Goal: Task Accomplishment & Management: Manage account settings

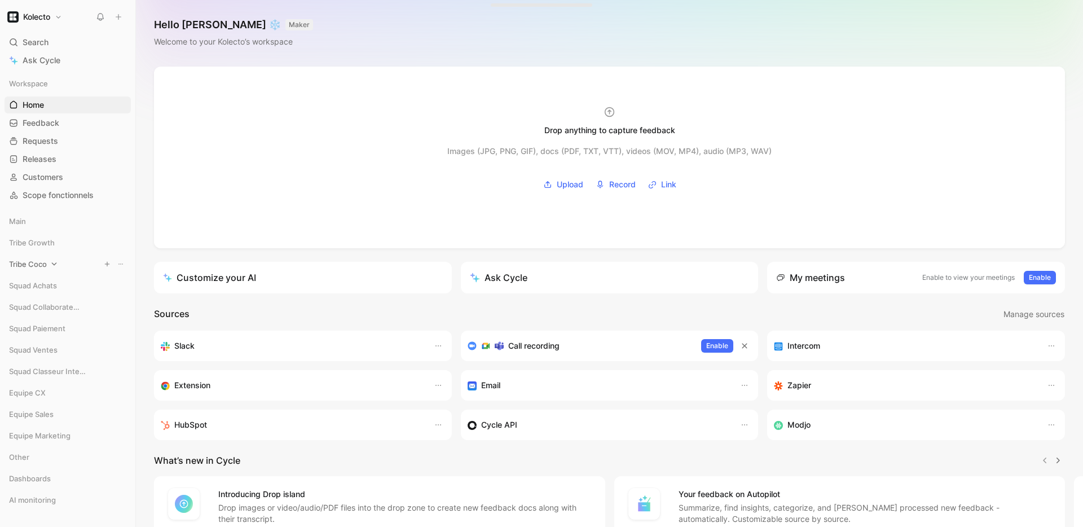
scroll to position [42, 0]
click at [48, 196] on span "Tribe Growth" at bounding box center [32, 200] width 46 height 11
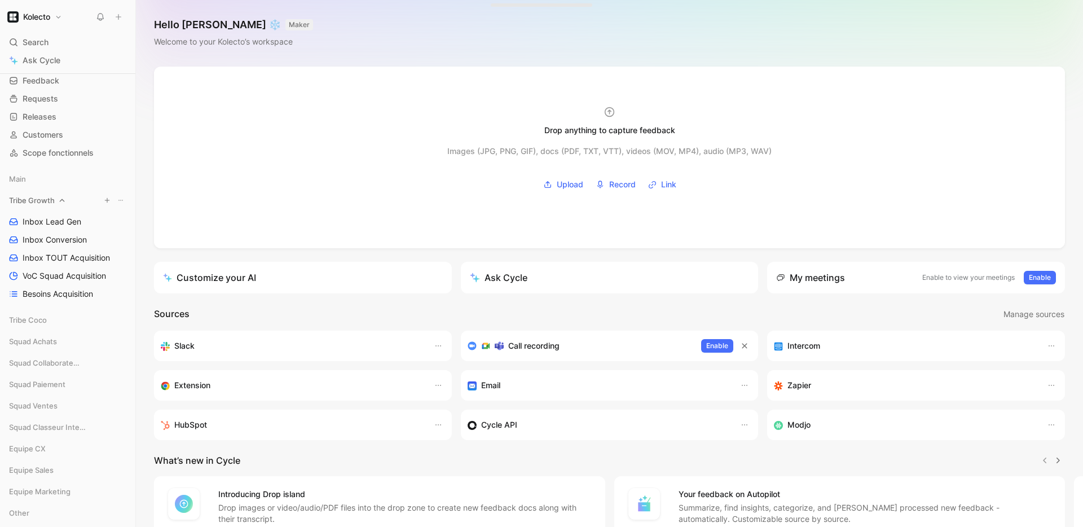
click at [121, 200] on icon at bounding box center [120, 200] width 7 height 7
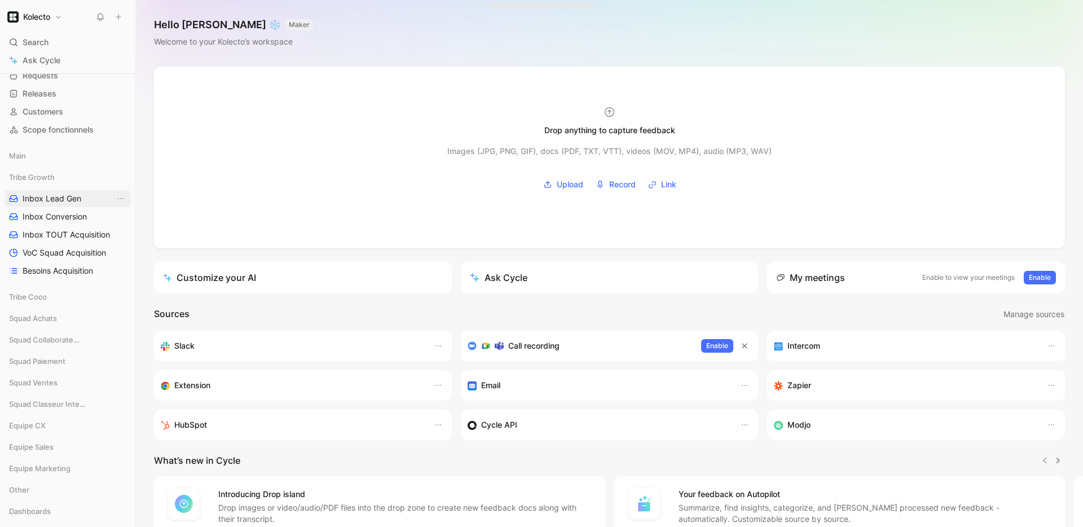
click at [45, 200] on span "Inbox Lead Gen" at bounding box center [52, 198] width 59 height 11
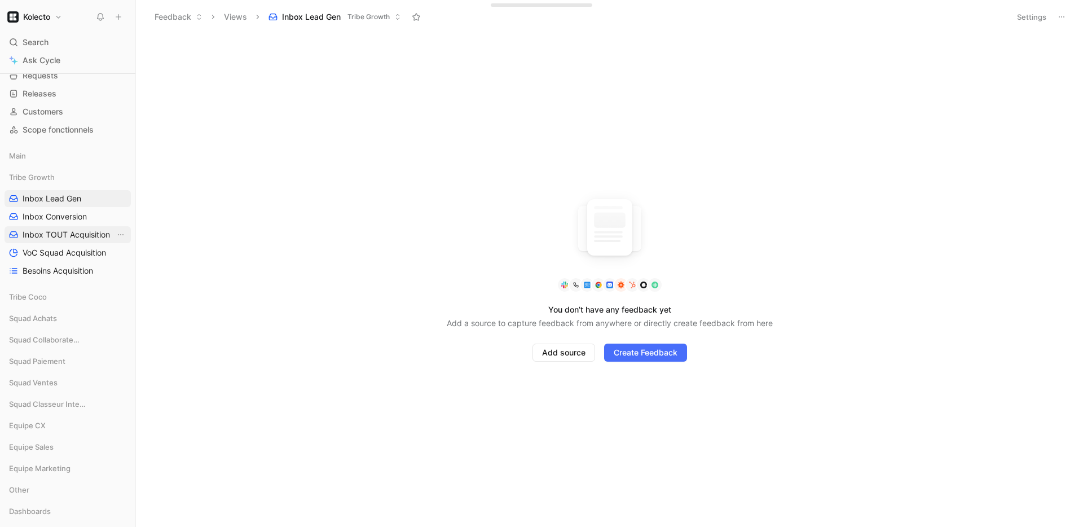
click at [65, 231] on span "Inbox TOUT Acquisition" at bounding box center [66, 234] width 87 height 11
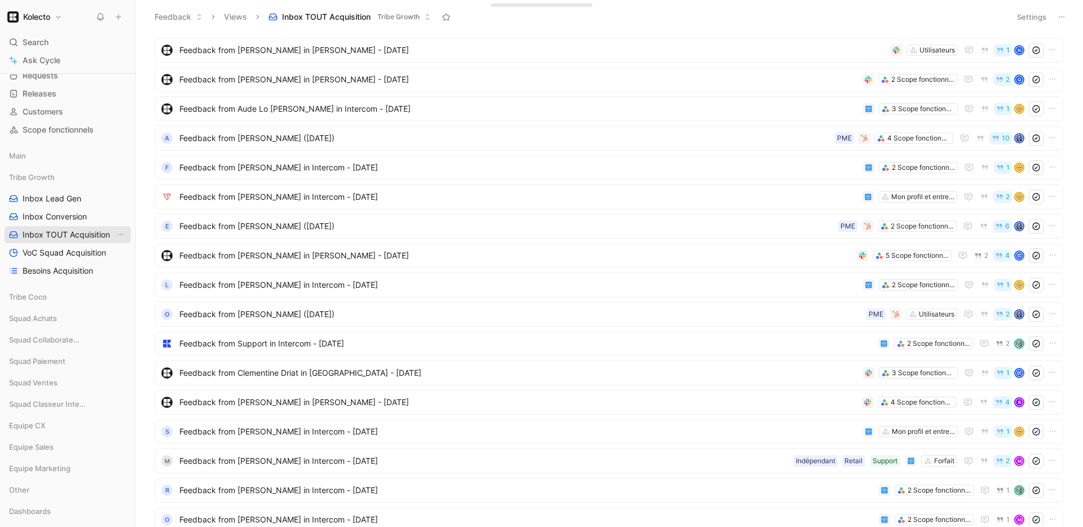
scroll to position [16, 0]
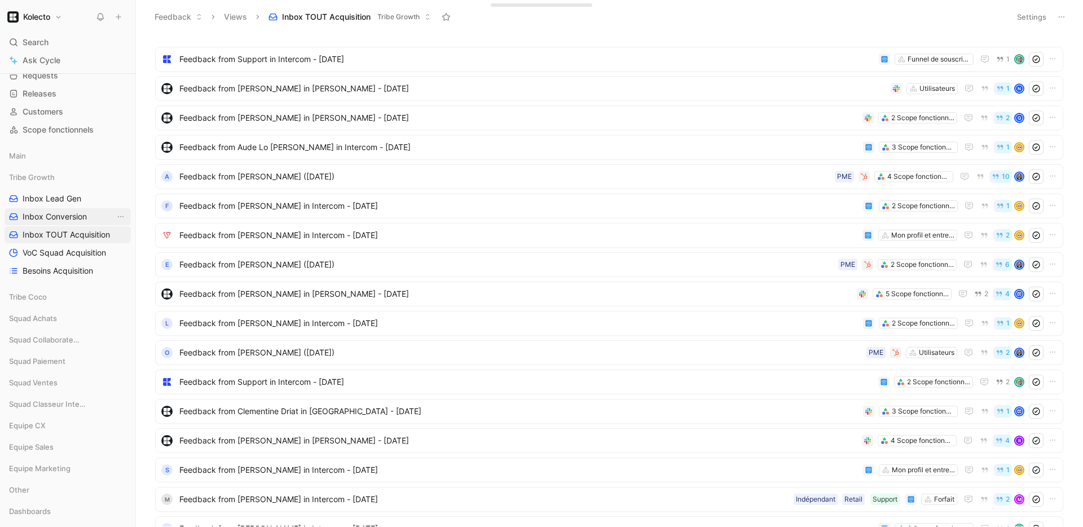
click at [51, 219] on span "Inbox Conversion" at bounding box center [55, 216] width 64 height 11
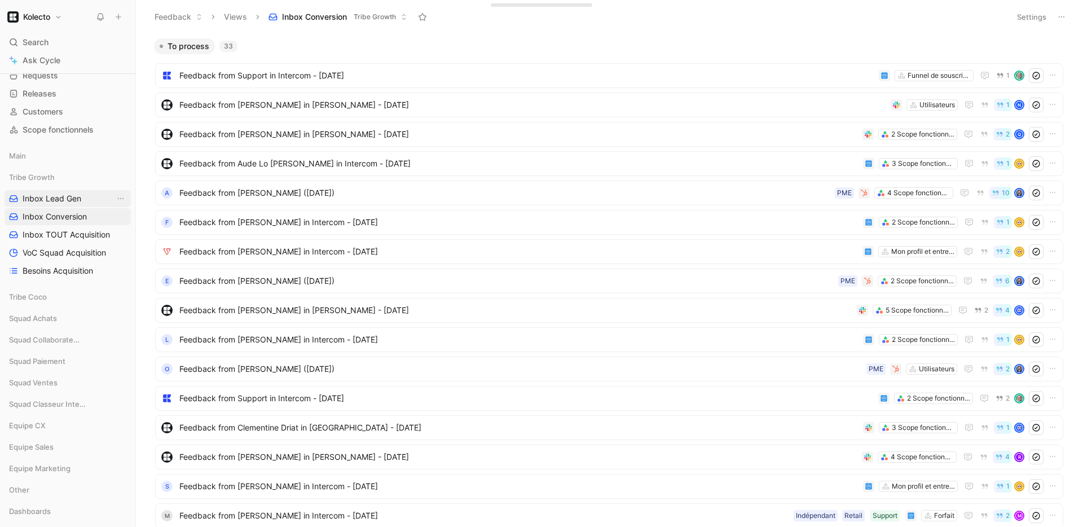
click at [58, 197] on span "Inbox Lead Gen" at bounding box center [52, 198] width 59 height 11
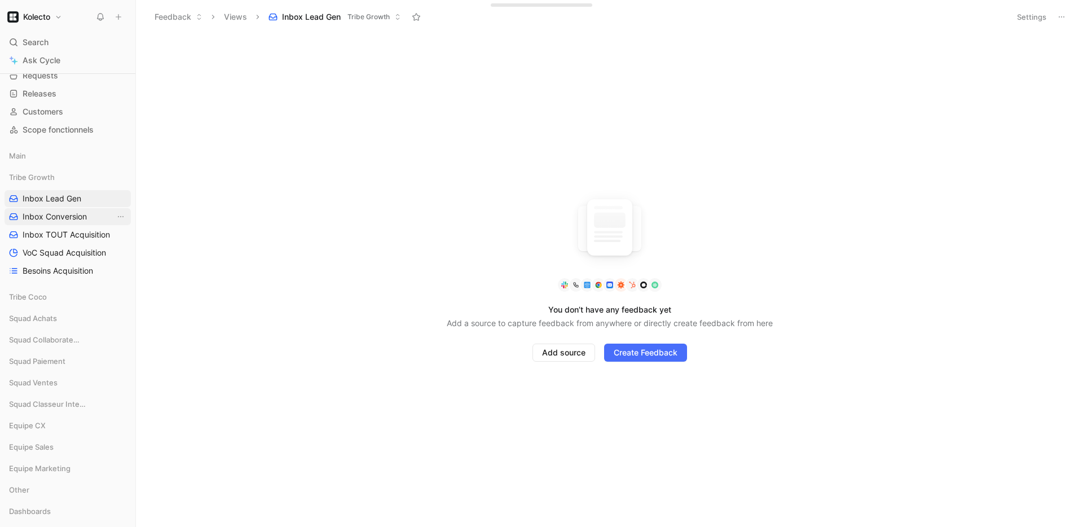
click at [58, 220] on span "Inbox Conversion" at bounding box center [55, 216] width 64 height 11
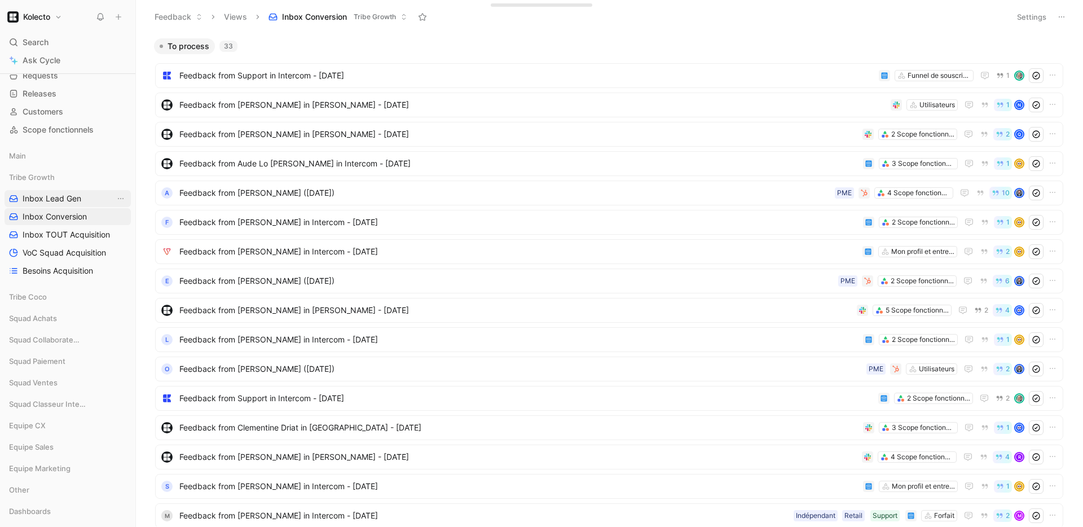
click at [36, 191] on link "Inbox Lead Gen" at bounding box center [68, 198] width 126 height 17
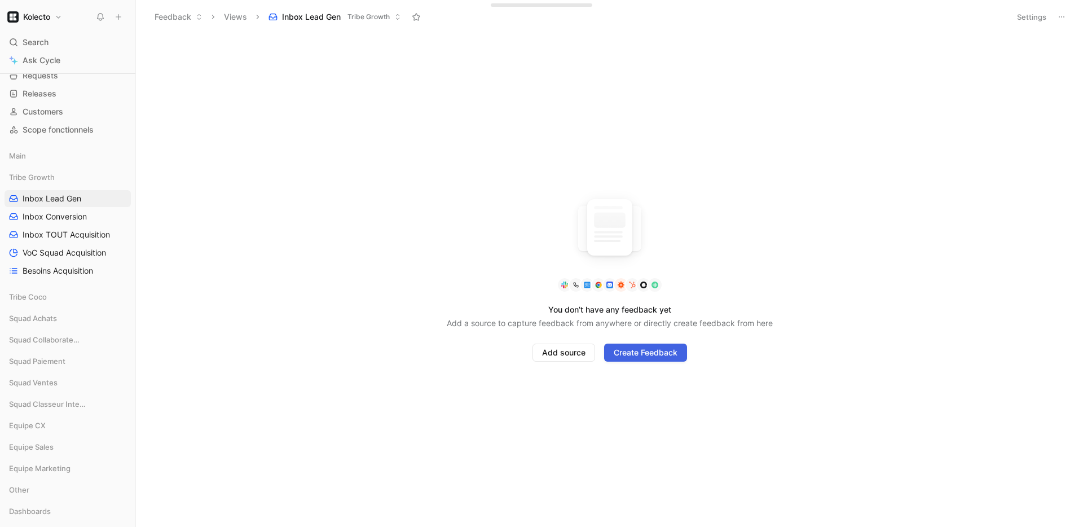
click at [683, 350] on button "Create Feedback" at bounding box center [645, 352] width 83 height 18
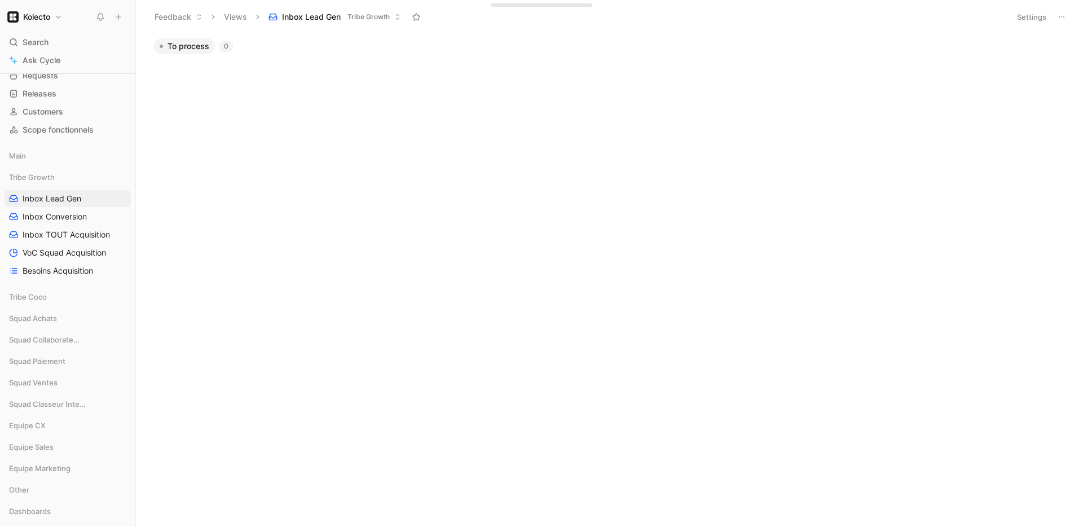
click at [183, 47] on span "To process" at bounding box center [188, 46] width 42 height 11
click at [1061, 15] on icon at bounding box center [1061, 16] width 9 height 9
click at [240, 16] on button "Views" at bounding box center [235, 16] width 33 height 17
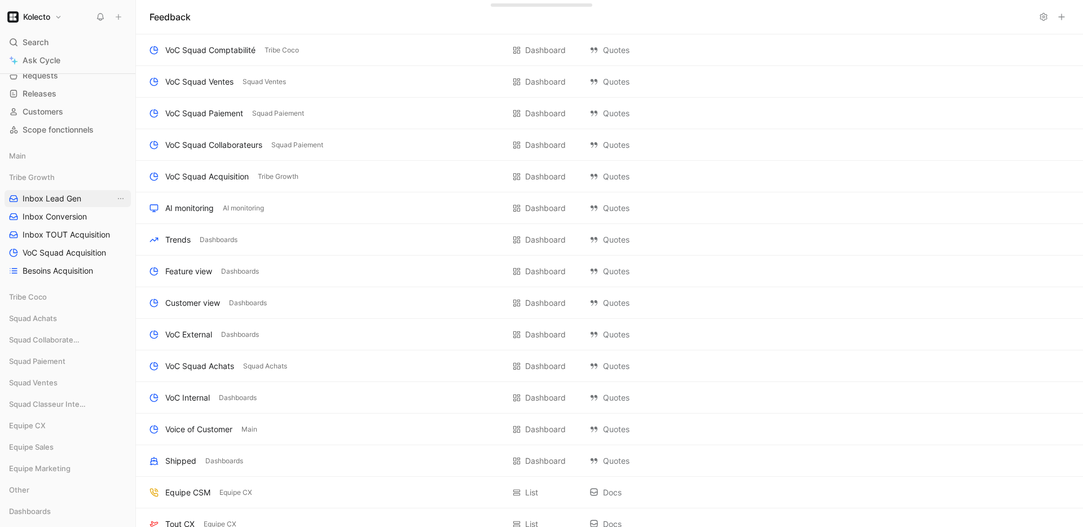
click at [74, 201] on span "Inbox Lead Gen" at bounding box center [52, 198] width 59 height 11
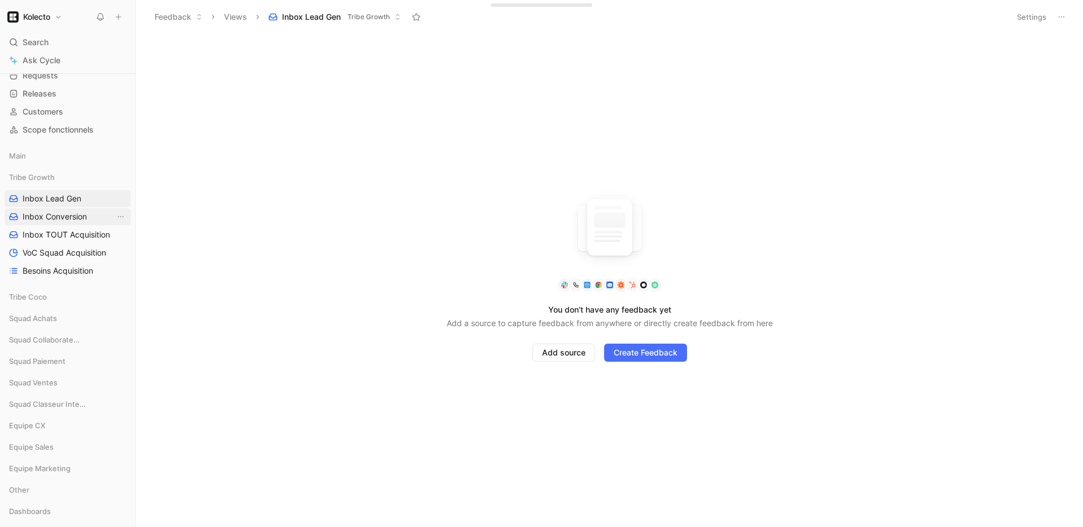
click at [77, 214] on span "Inbox Conversion" at bounding box center [55, 216] width 64 height 11
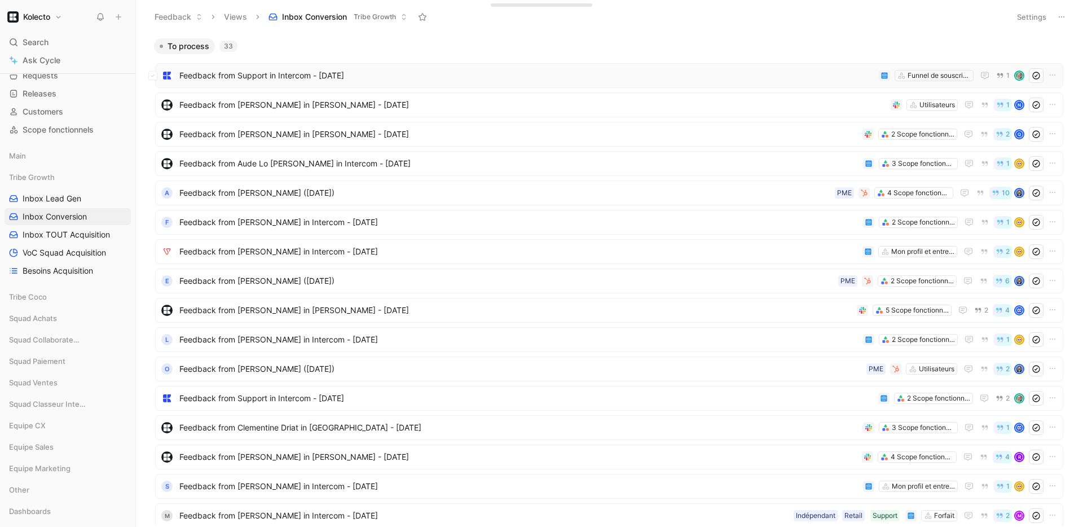
click at [302, 70] on span "Feedback from Support in Intercom - 8/28/2025" at bounding box center [526, 76] width 695 height 14
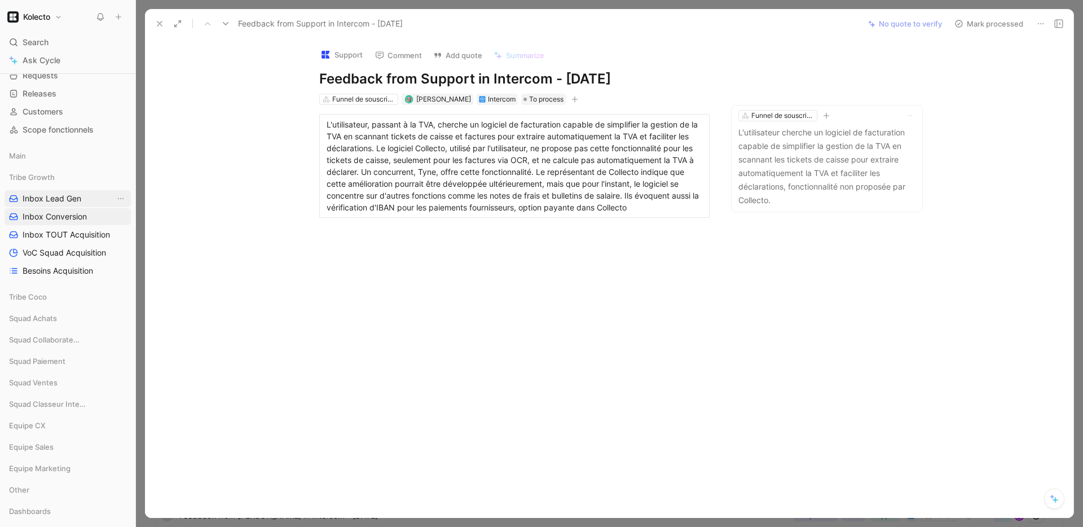
click at [58, 197] on span "Inbox Lead Gen" at bounding box center [52, 198] width 59 height 11
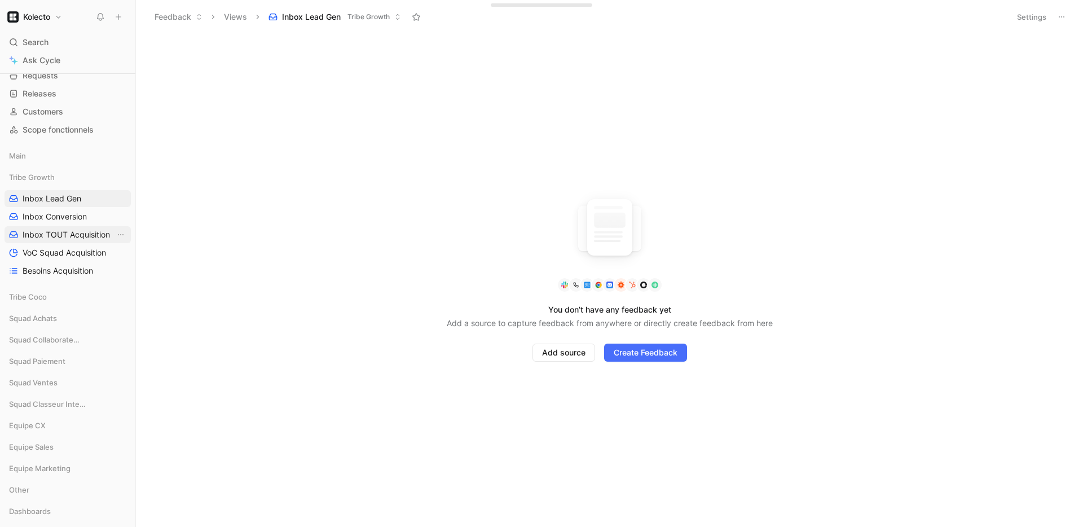
click at [68, 232] on span "Inbox TOUT Acquisition" at bounding box center [66, 234] width 87 height 11
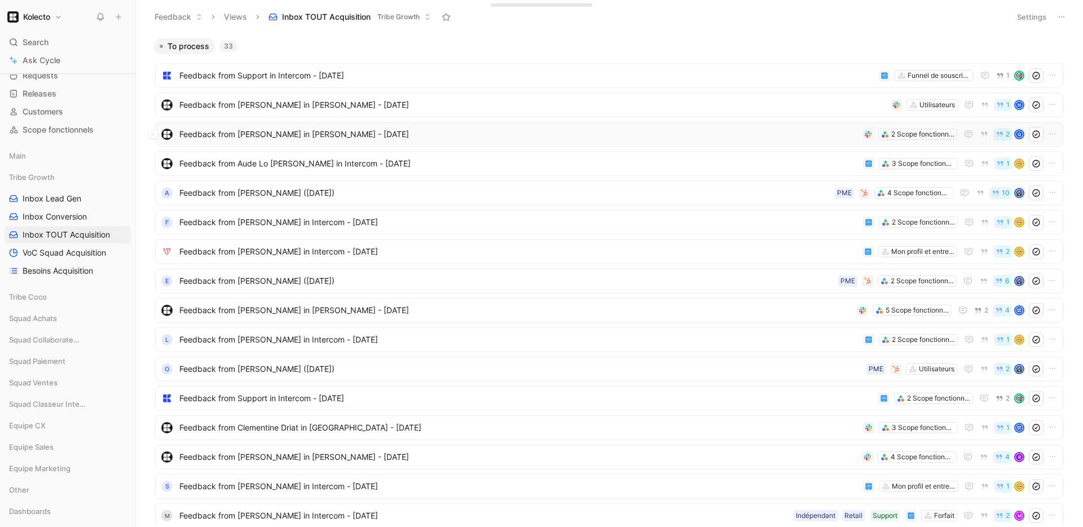
click at [333, 130] on span "Feedback from Quentin Rieu in Slack - 8/26/2025" at bounding box center [518, 134] width 678 height 14
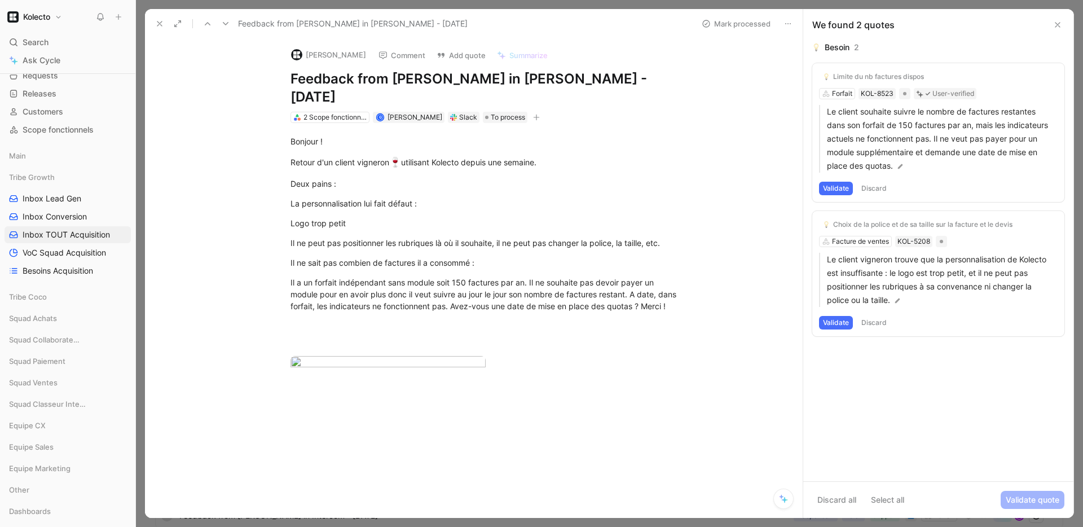
click at [160, 25] on icon at bounding box center [159, 23] width 9 height 9
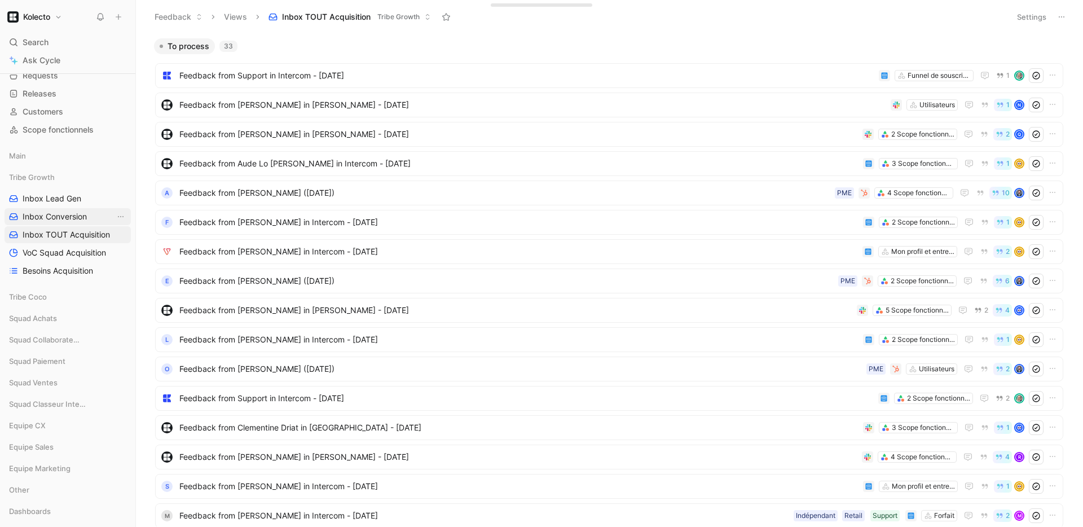
click at [61, 218] on span "Inbox Conversion" at bounding box center [55, 216] width 64 height 11
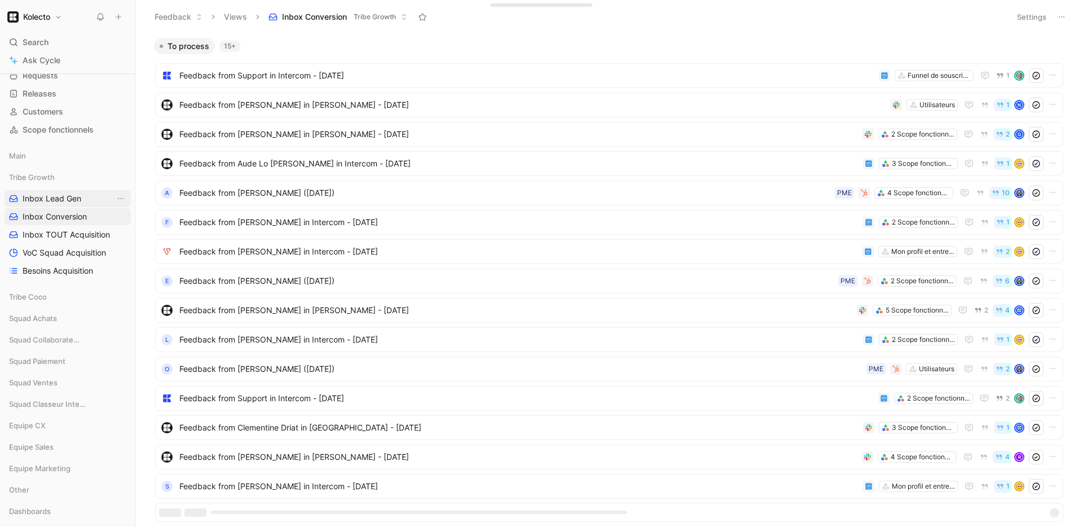
click at [60, 199] on span "Inbox Lead Gen" at bounding box center [52, 198] width 59 height 11
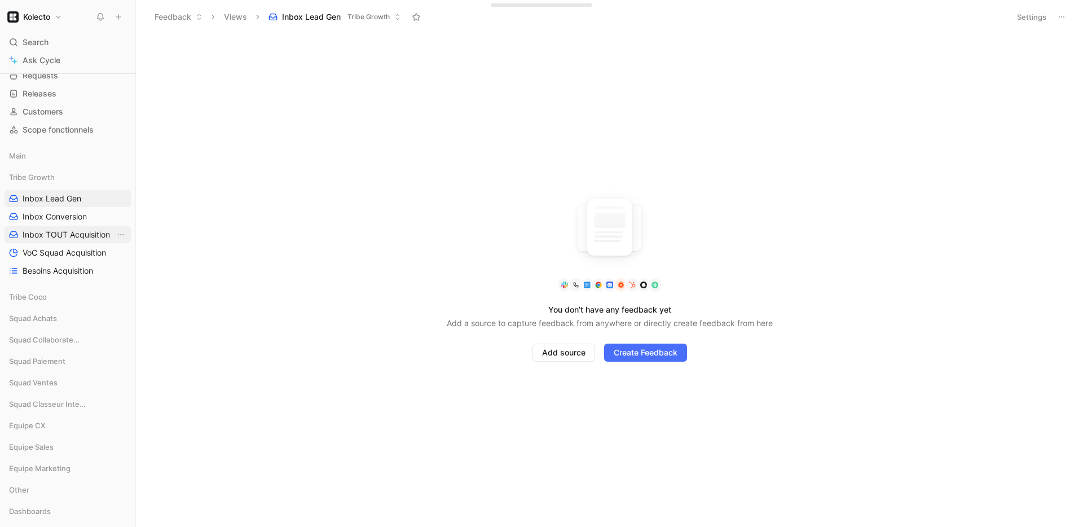
click at [67, 240] on link "Inbox TOUT Acquisition" at bounding box center [68, 234] width 126 height 17
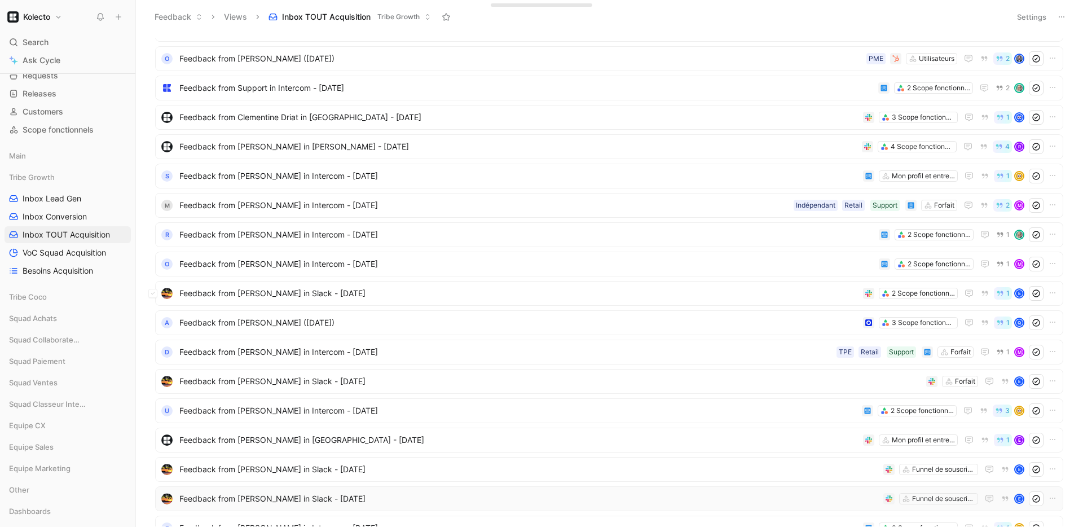
scroll to position [561, 0]
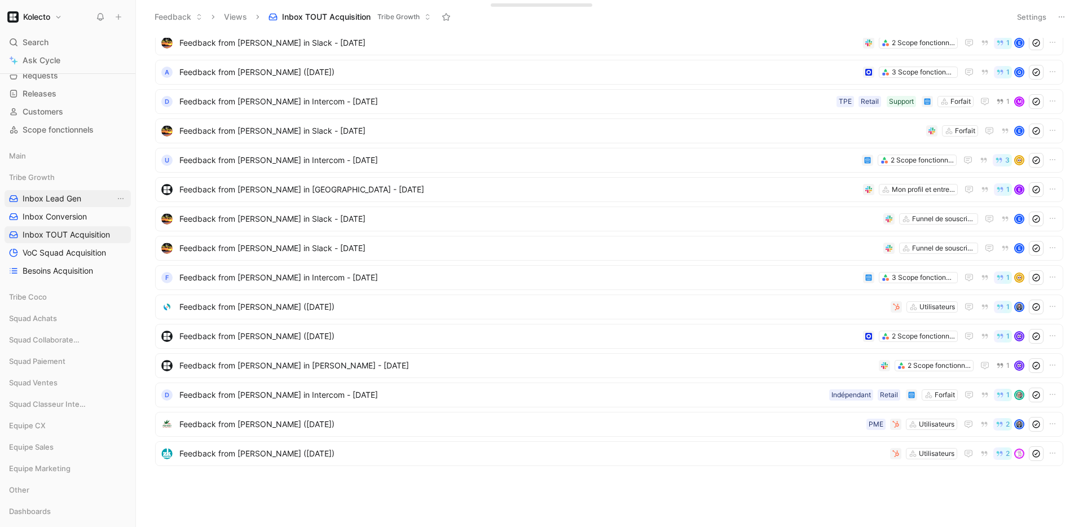
click at [58, 194] on span "Inbox Lead Gen" at bounding box center [52, 198] width 59 height 11
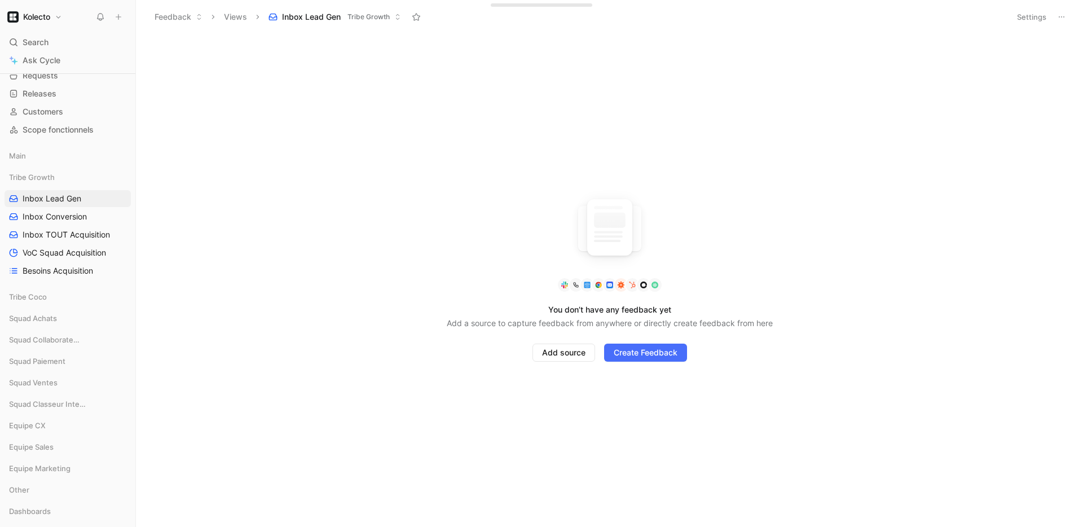
click at [383, 13] on span "Tribe Growth" at bounding box center [368, 16] width 42 height 11
click at [73, 213] on span "Inbox Conversion" at bounding box center [55, 216] width 64 height 11
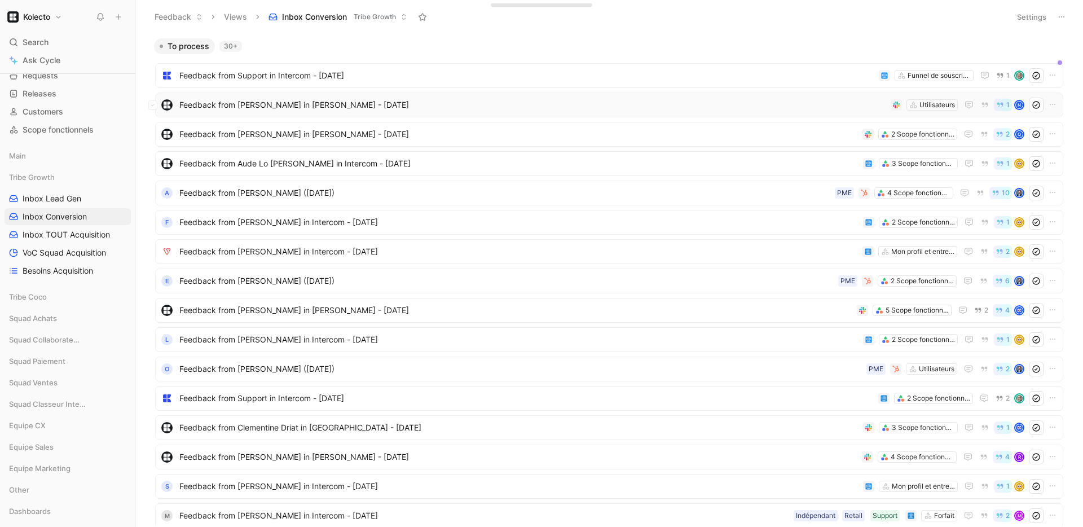
click at [363, 108] on span "Feedback from Pierre Emmanuel in Slack - 8/27/2025" at bounding box center [532, 105] width 707 height 14
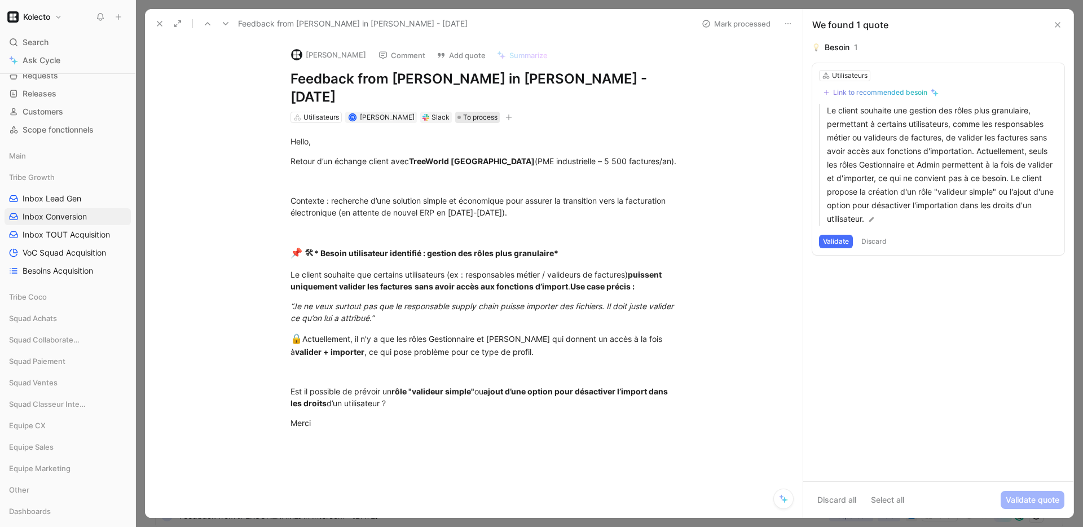
click at [488, 112] on span "To process" at bounding box center [480, 117] width 34 height 11
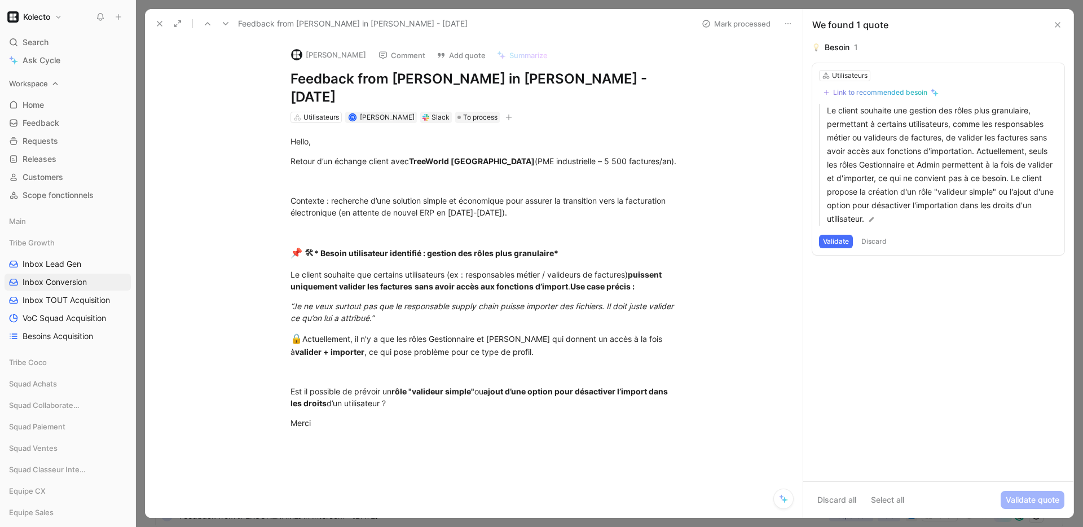
click at [46, 83] on span "Workspace" at bounding box center [28, 83] width 39 height 11
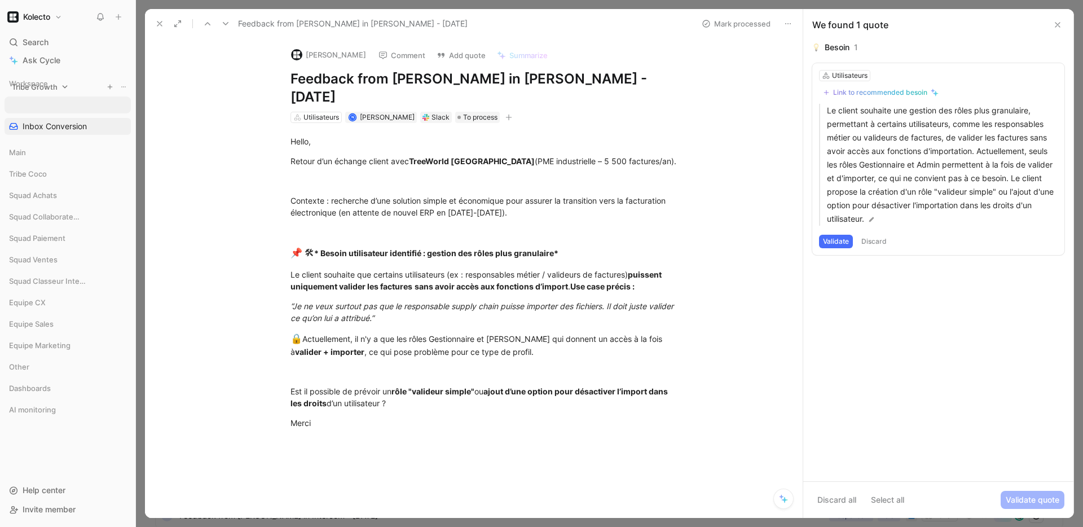
drag, startPoint x: 26, startPoint y: 126, endPoint x: 28, endPoint y: 91, distance: 35.0
click at [28, 91] on div "Workspace Main Tribe Growth Inbox Conversion Tribe Coco Squad Achats Squad Coll…" at bounding box center [68, 272] width 126 height 395
drag, startPoint x: 27, startPoint y: 102, endPoint x: 28, endPoint y: 92, distance: 9.6
click at [28, 92] on div "Workspace Tribe Growth Inbox Conversion Main Tribe Coco Squad Achats Squad Coll…" at bounding box center [68, 272] width 126 height 395
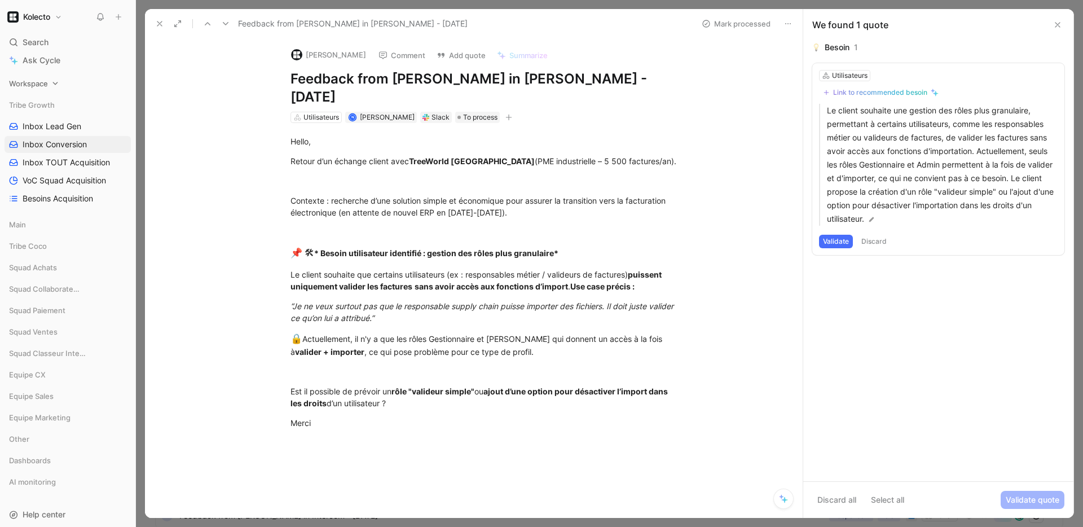
click at [30, 83] on span "Workspace" at bounding box center [28, 83] width 39 height 11
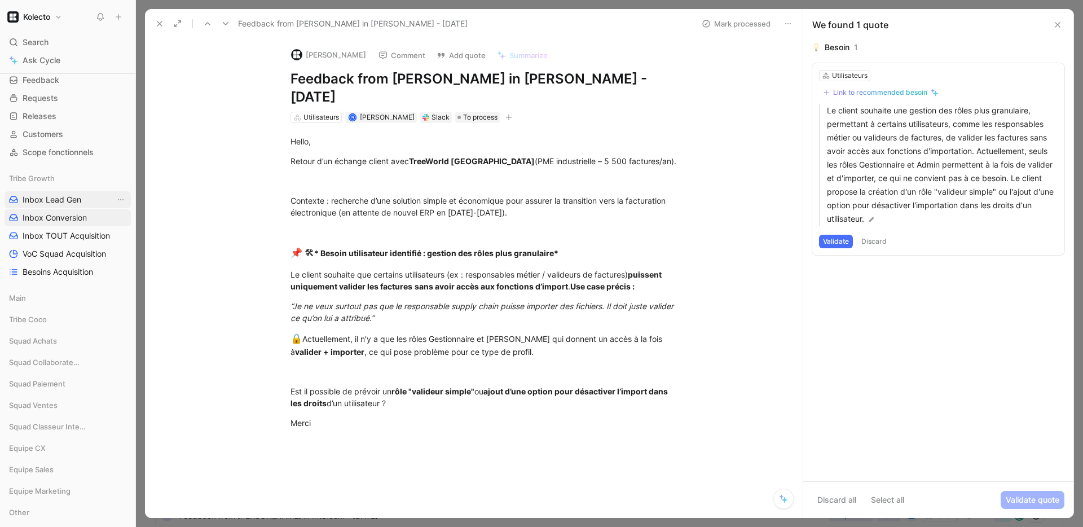
scroll to position [46, 0]
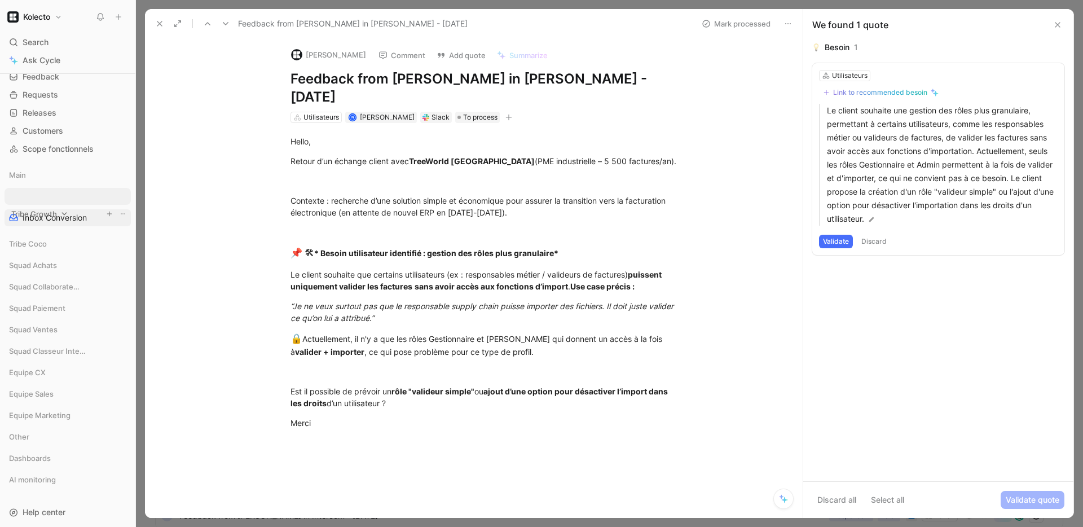
drag, startPoint x: 32, startPoint y: 175, endPoint x: 34, endPoint y: 214, distance: 39.0
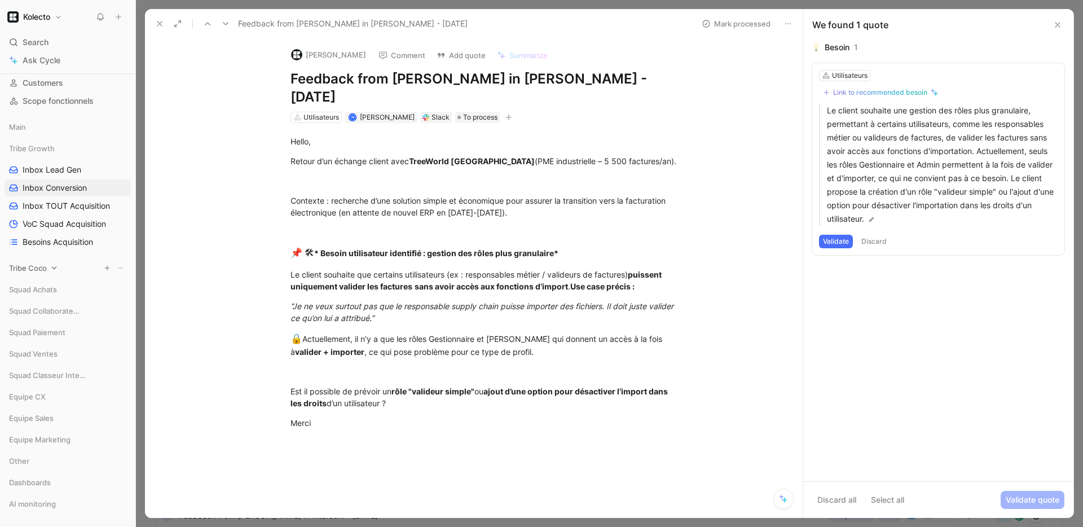
scroll to position [97, 0]
click at [56, 263] on icon at bounding box center [54, 265] width 8 height 8
click at [54, 292] on span "Statuts coco" at bounding box center [46, 286] width 47 height 11
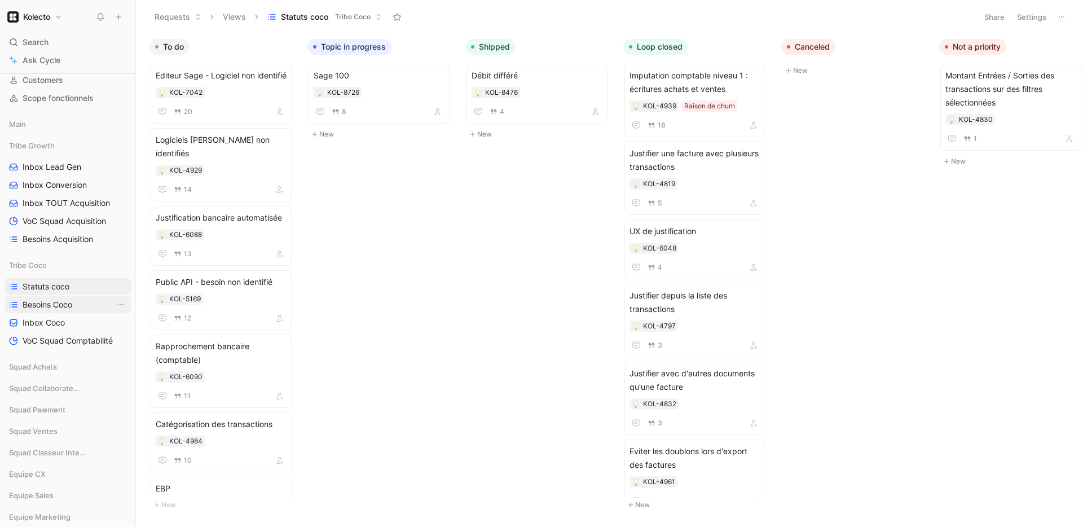
click at [52, 305] on span "Besoins Coco" at bounding box center [48, 304] width 50 height 11
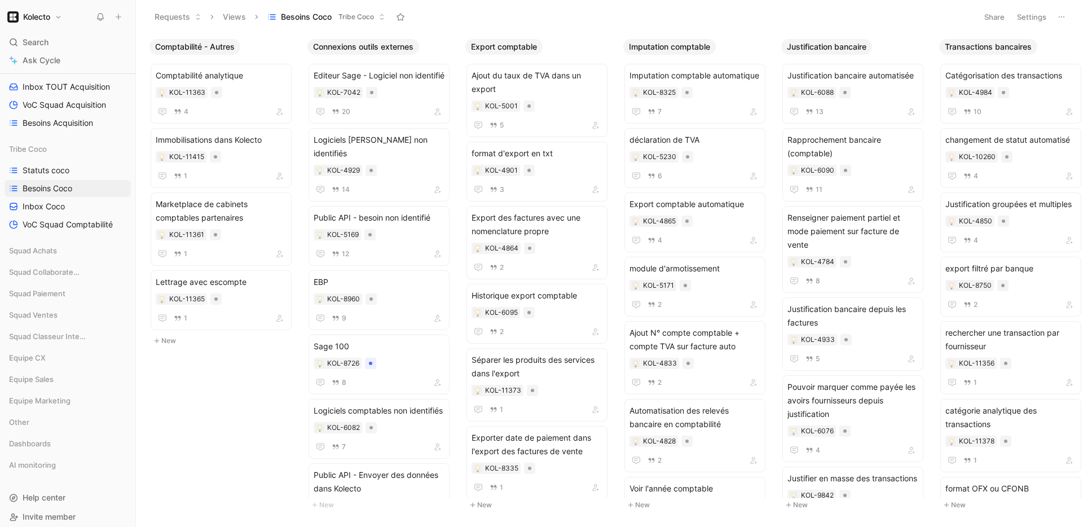
scroll to position [221, 0]
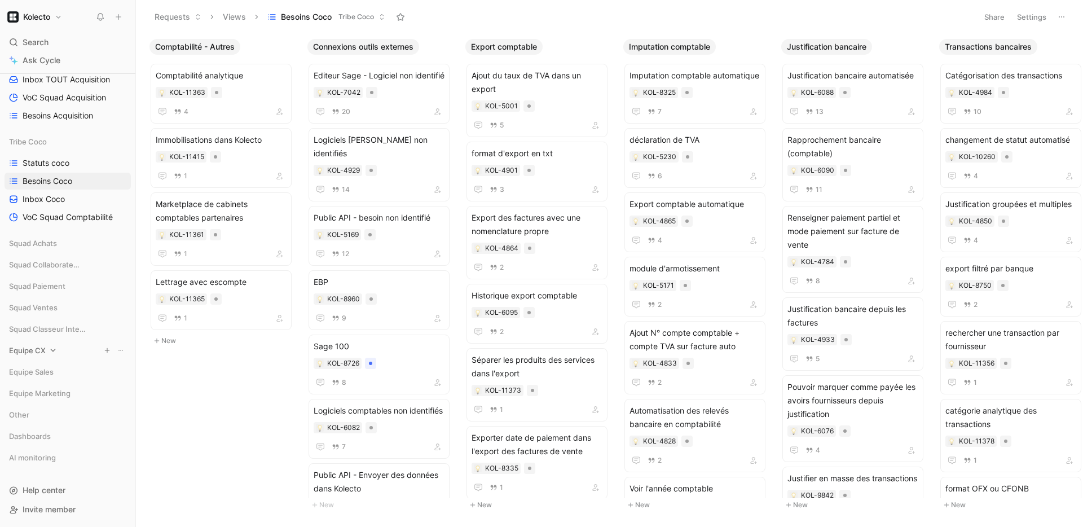
click at [44, 347] on span "Equipe CX" at bounding box center [27, 350] width 37 height 11
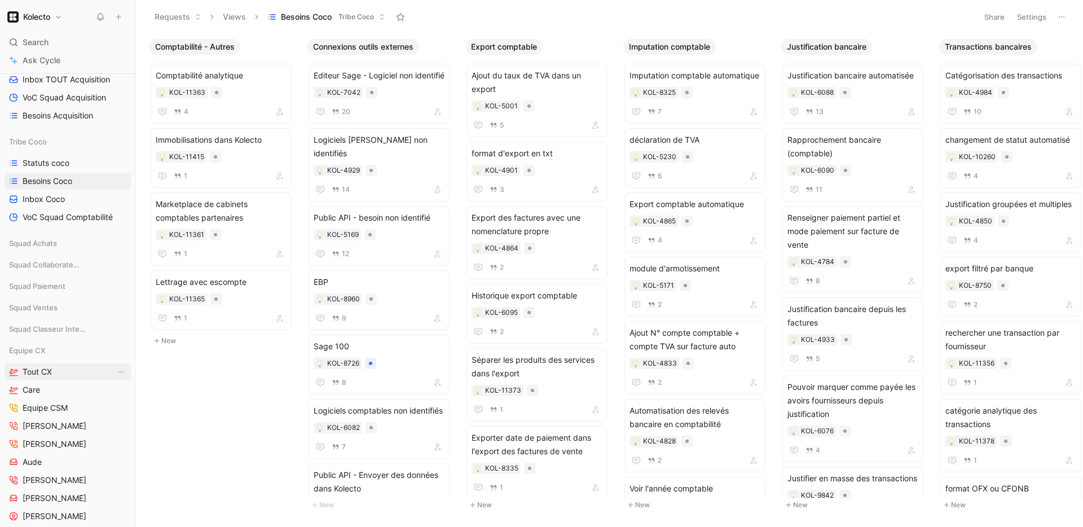
click at [43, 368] on span "Tout CX" at bounding box center [37, 371] width 29 height 11
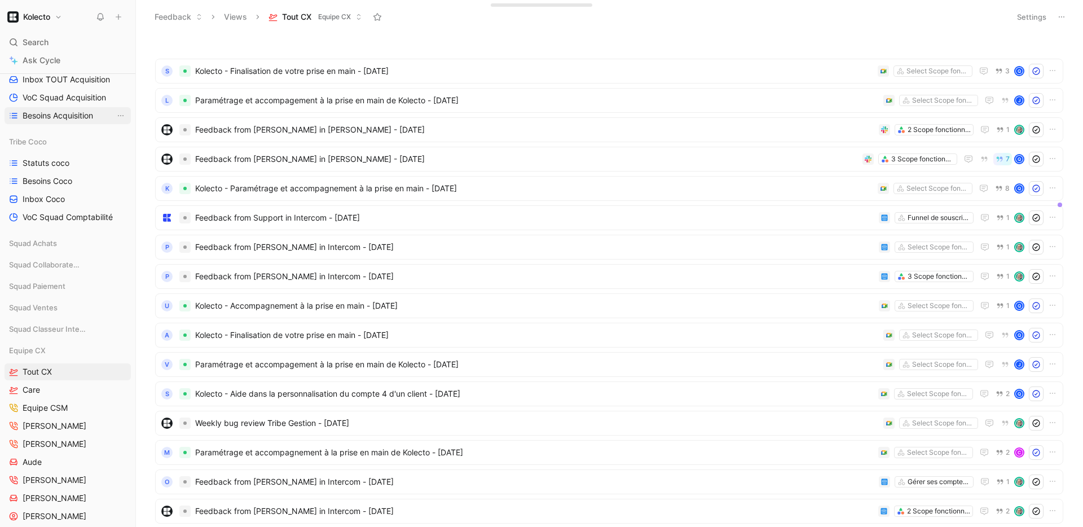
click at [29, 111] on span "Besoins Acquisition" at bounding box center [58, 115] width 70 height 11
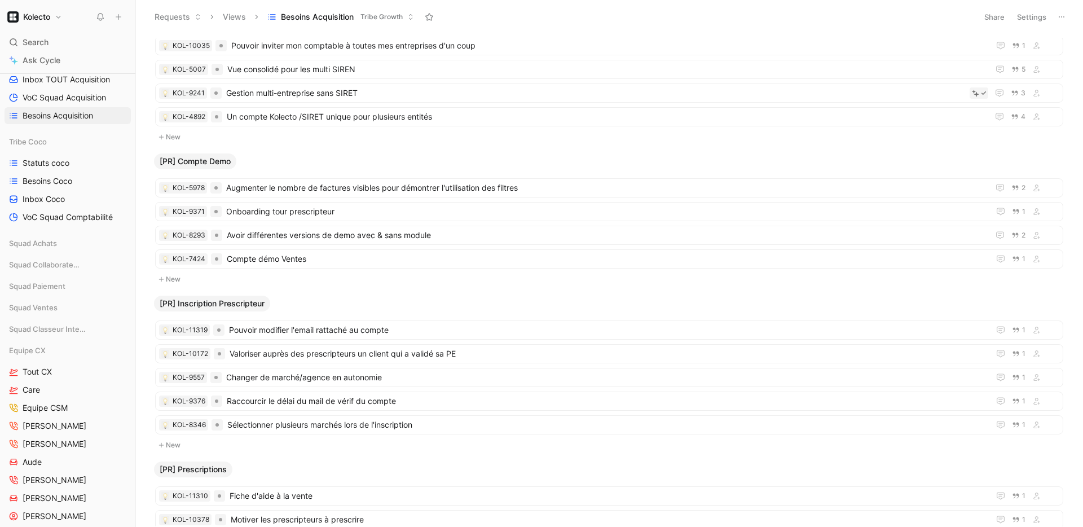
scroll to position [725, 0]
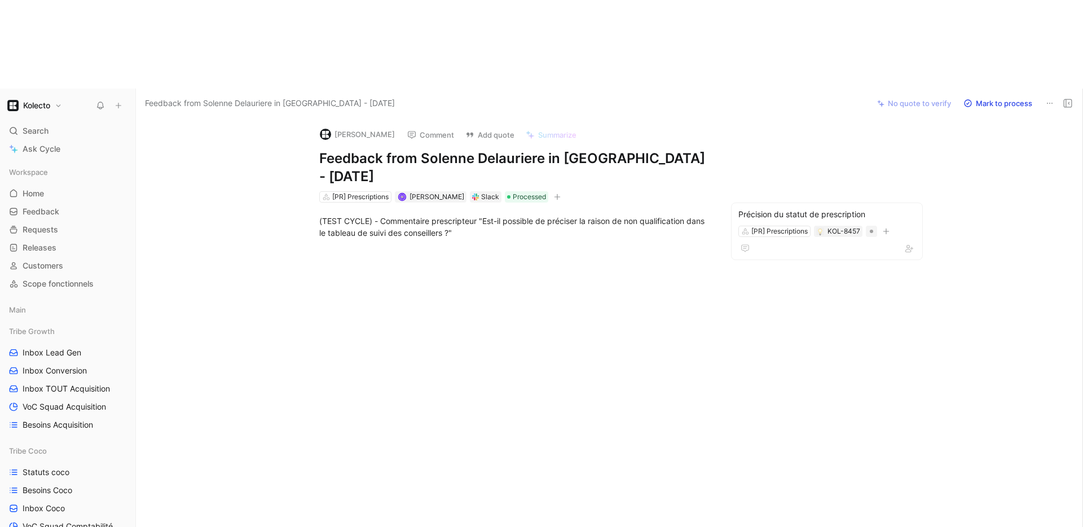
click at [828, 99] on icon at bounding box center [1049, 103] width 9 height 9
click at [828, 51] on div "Delete" at bounding box center [1019, 56] width 66 height 14
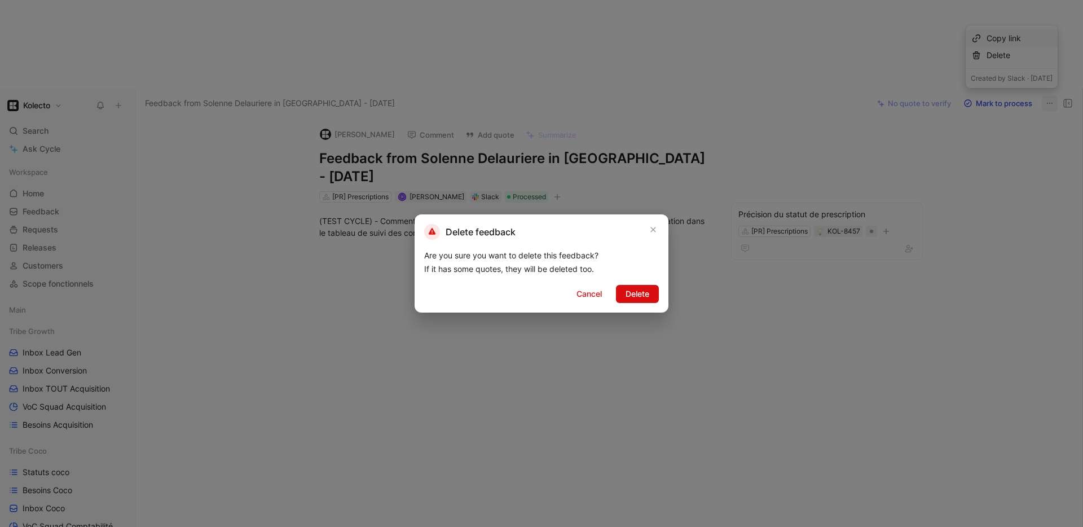
click at [640, 294] on span "Delete" at bounding box center [637, 294] width 24 height 14
